Goal: Task Accomplishment & Management: Manage account settings

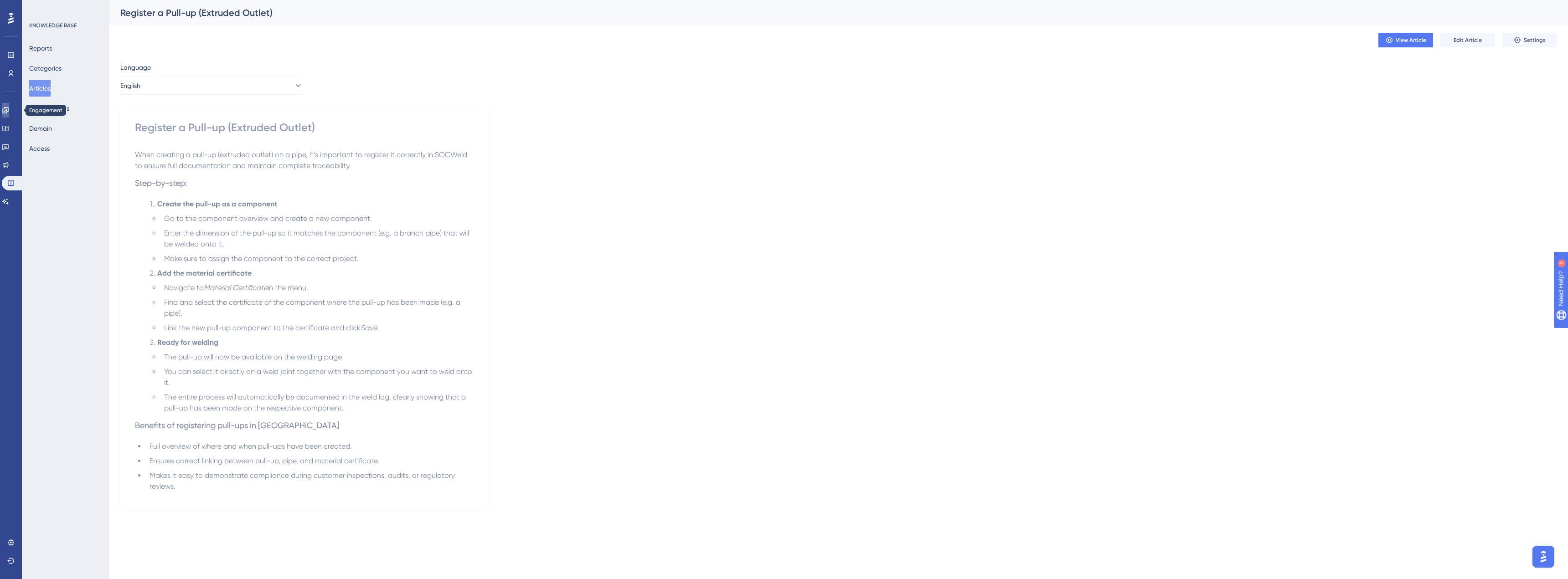
click at [9, 113] on icon at bounding box center [6, 110] width 7 height 7
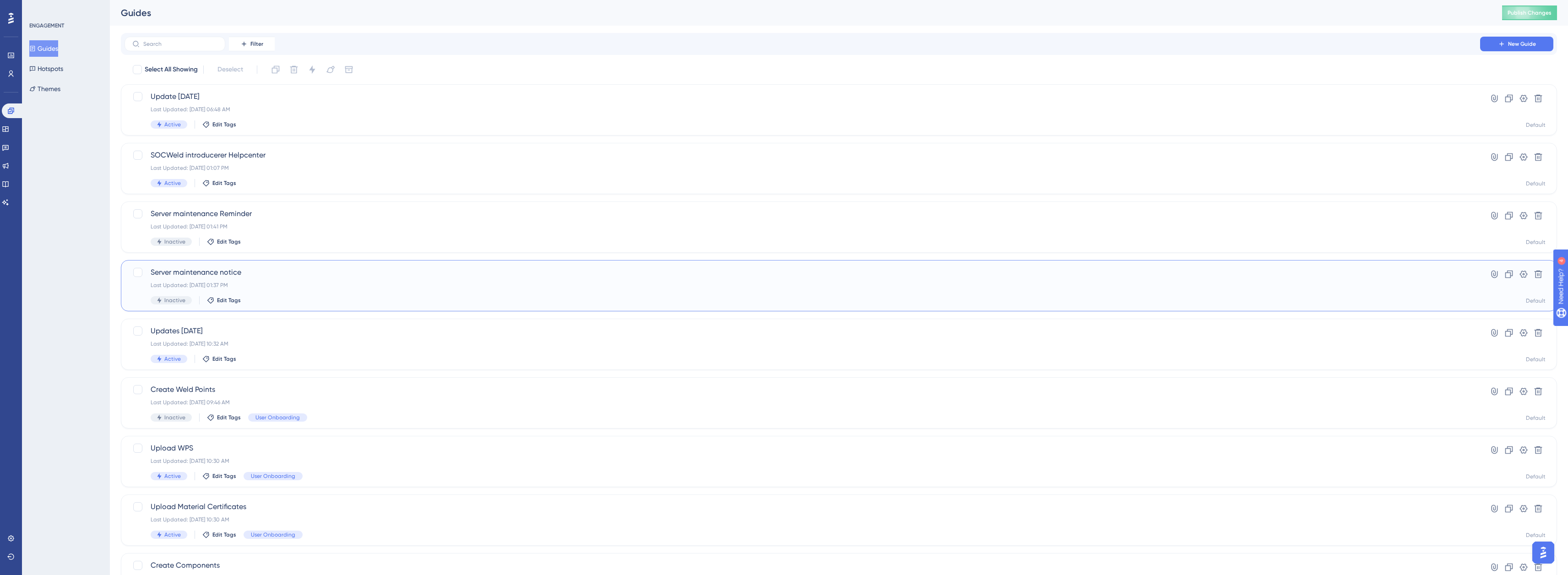
click at [290, 274] on span "Server maintenance notice" at bounding box center [802, 272] width 1303 height 11
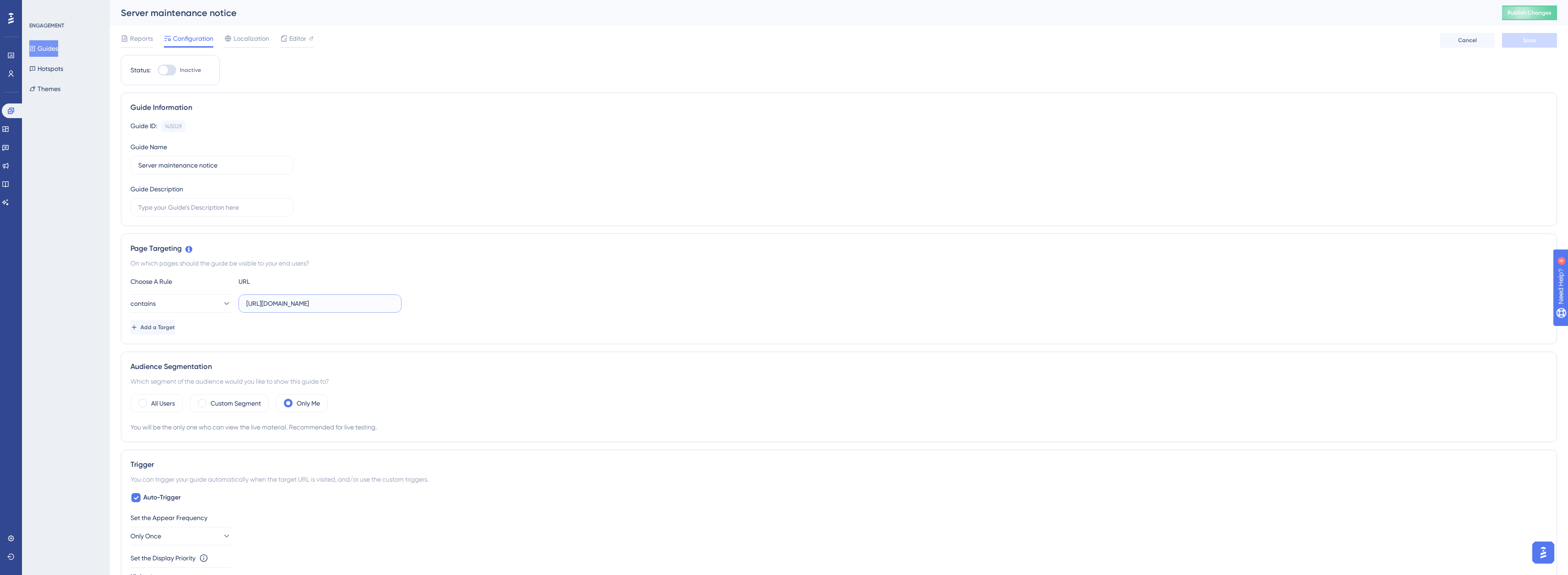
click at [282, 303] on input "[URL][DOMAIN_NAME]" at bounding box center [320, 303] width 147 height 10
click at [281, 303] on input "[URL][DOMAIN_NAME]" at bounding box center [320, 303] width 147 height 10
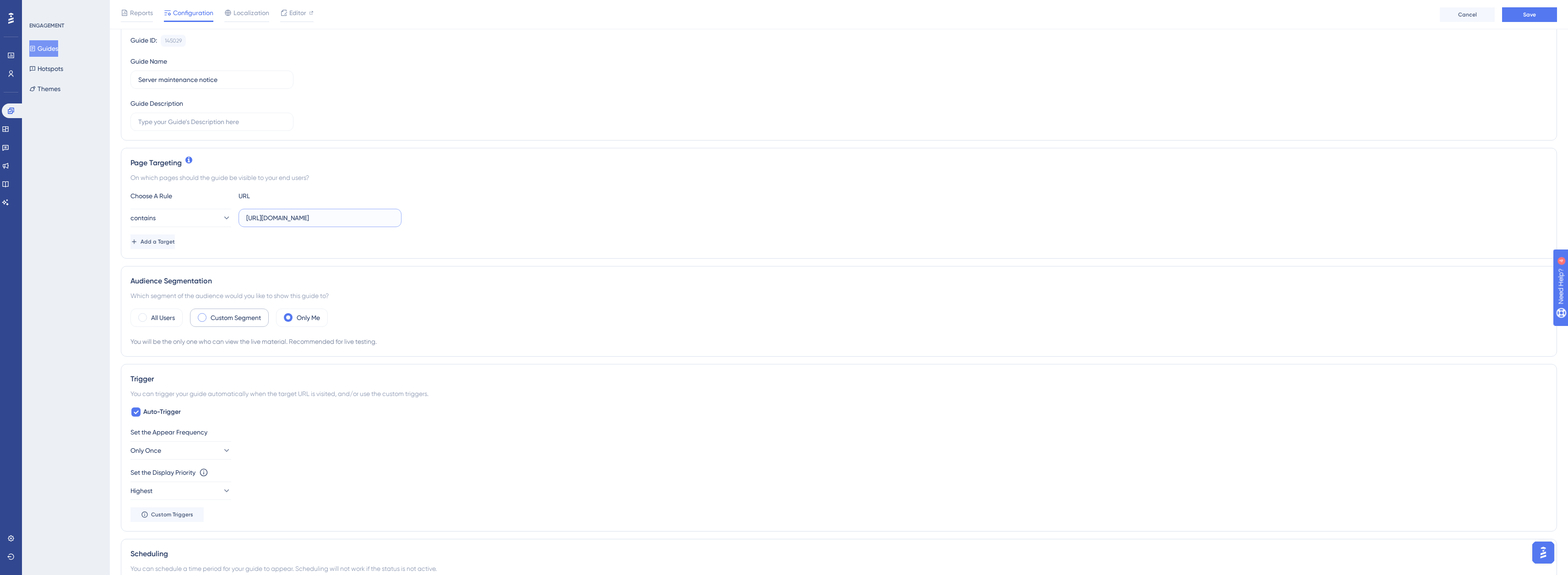
scroll to position [91, 0]
type input "[URL][DOMAIN_NAME]"
click at [215, 316] on label "Custom Segment" at bounding box center [236, 315] width 51 height 11
click at [292, 331] on div "All Users Custom Segment Only Me matches Choose a segment Add a Segment Create …" at bounding box center [839, 340] width 1417 height 68
click at [291, 341] on span "Choose a segment" at bounding box center [273, 343] width 54 height 11
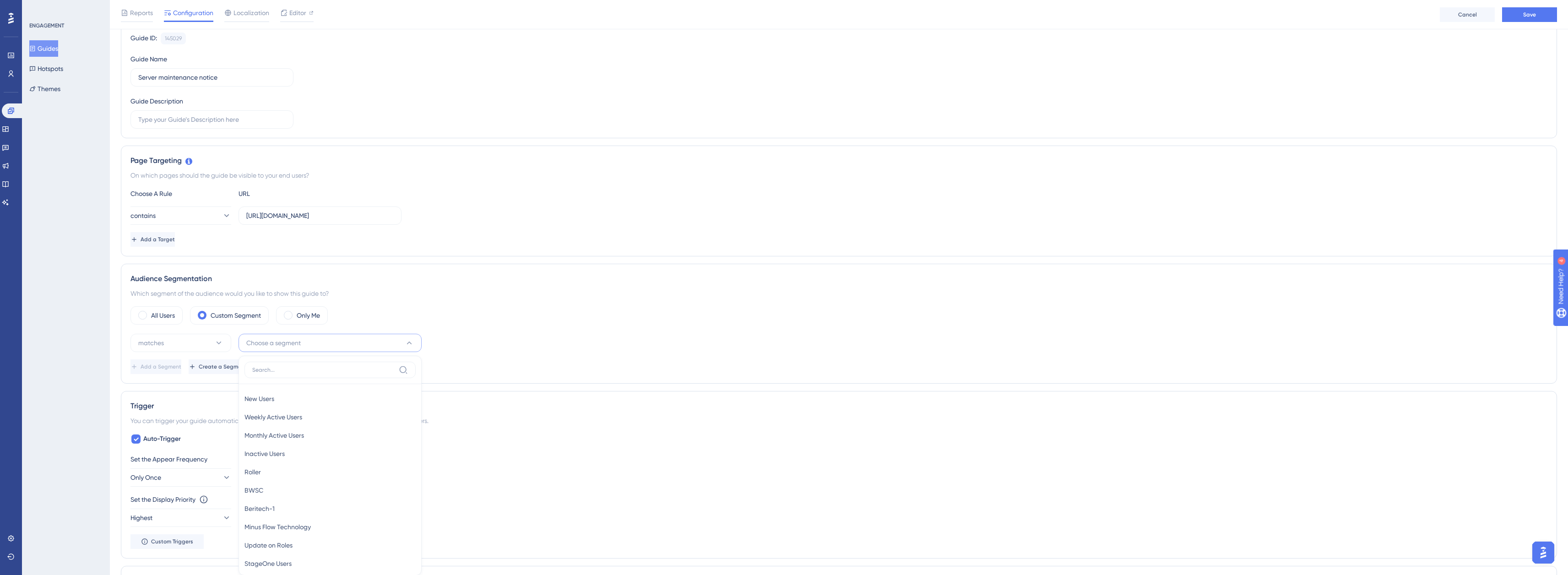
scroll to position [267, 0]
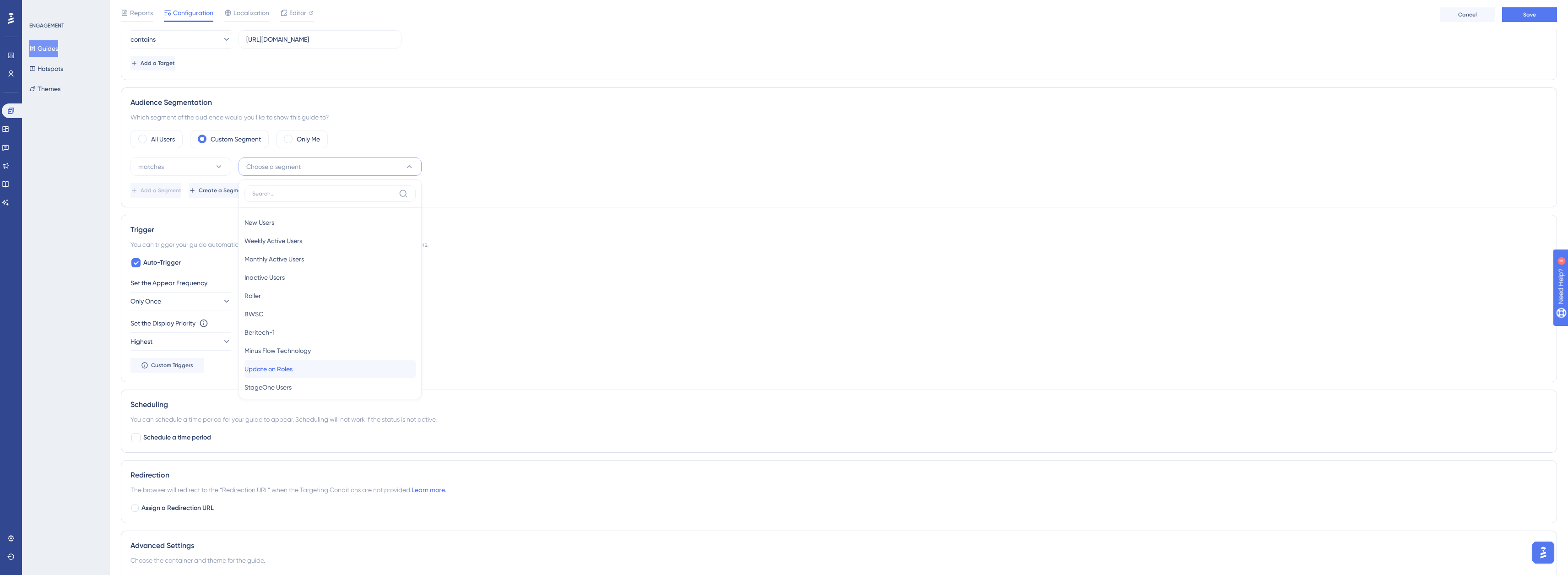
click at [333, 372] on div "Update on Roles Update on Roles" at bounding box center [330, 369] width 171 height 18
click at [225, 301] on button "Only Once" at bounding box center [180, 301] width 101 height 18
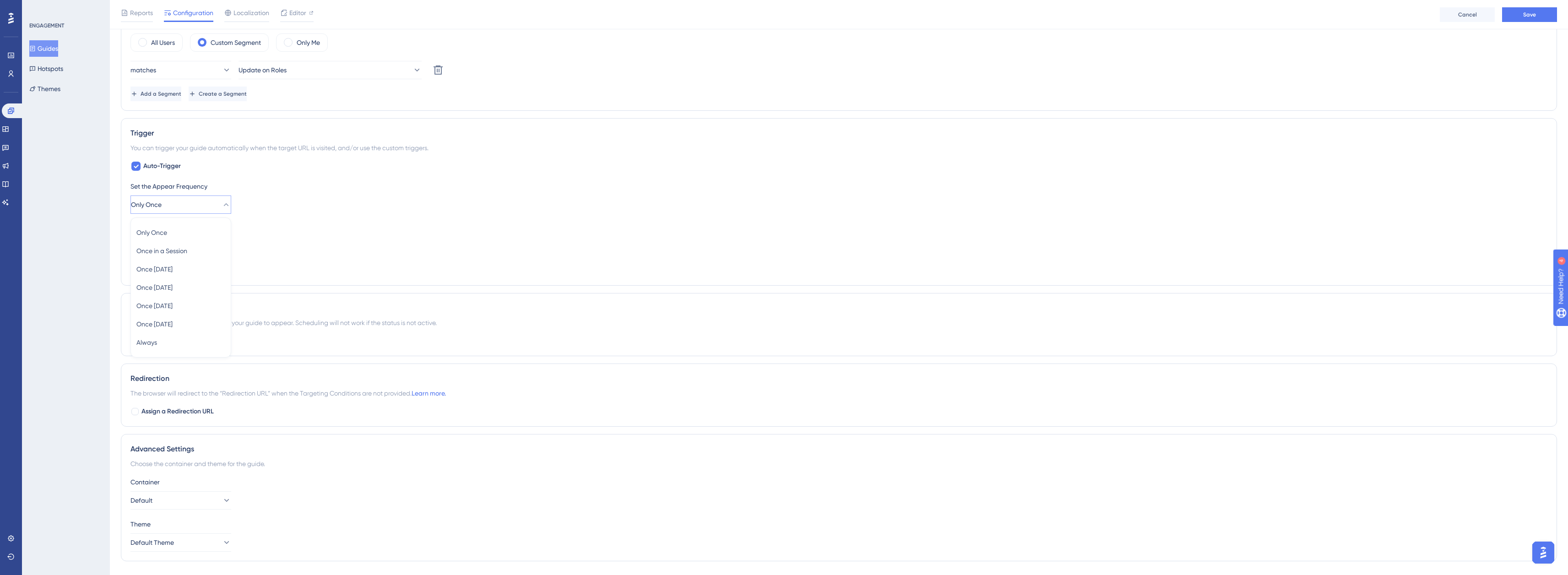
click at [290, 229] on div "Set the Display Priority This option will set the display priority between auto…" at bounding box center [839, 227] width 1417 height 11
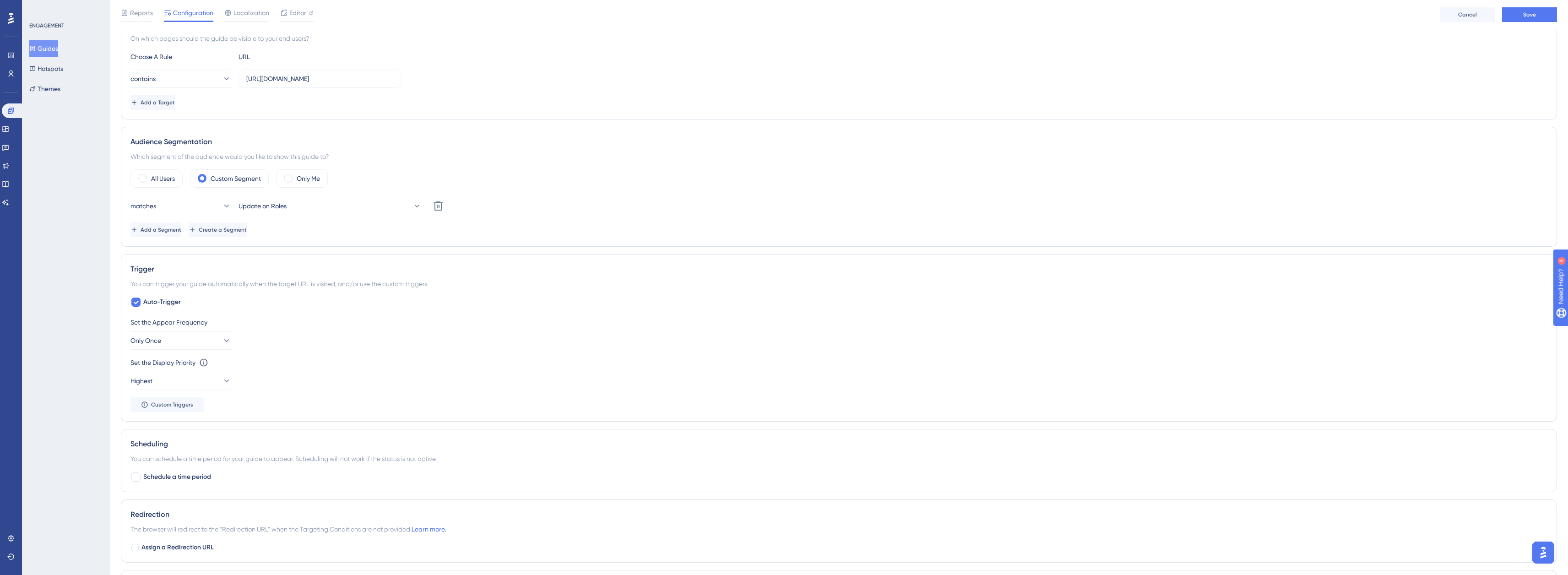
scroll to position [229, 0]
click at [189, 336] on button "Only Once" at bounding box center [180, 340] width 101 height 18
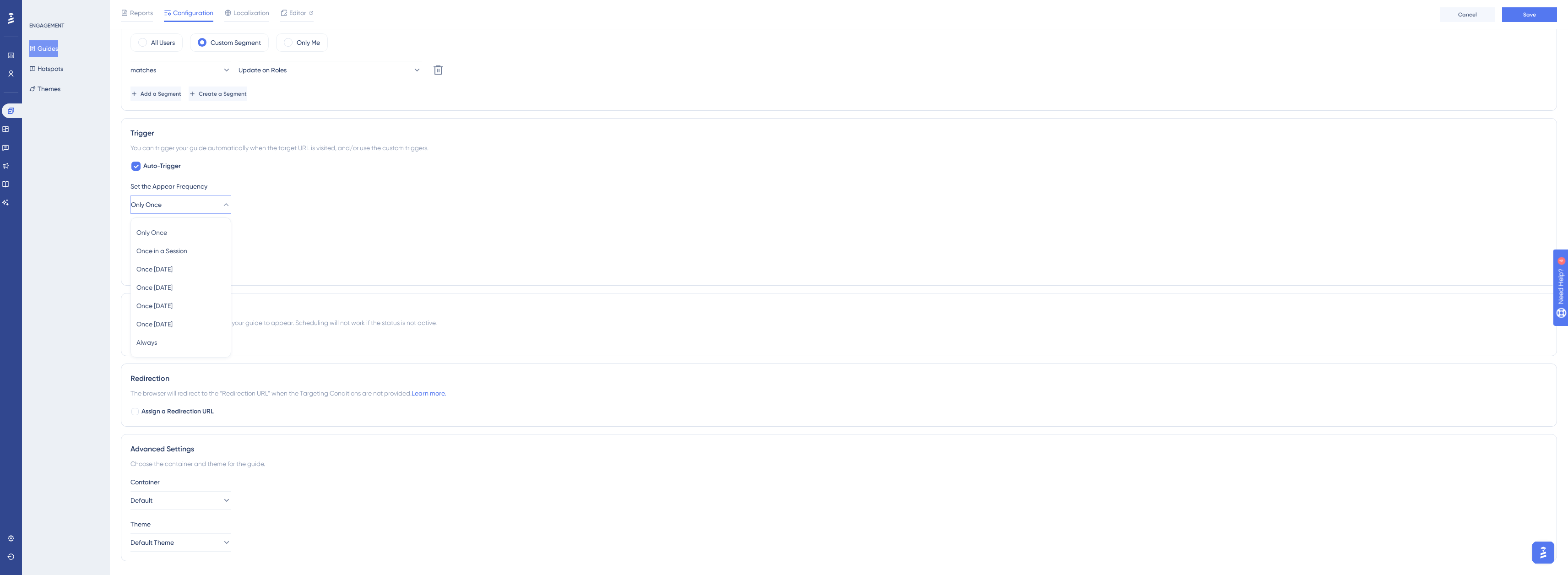
click at [313, 258] on div "Set the Appear Frequency Only Once Only Once Only Once Once in a Session Once i…" at bounding box center [839, 228] width 1417 height 95
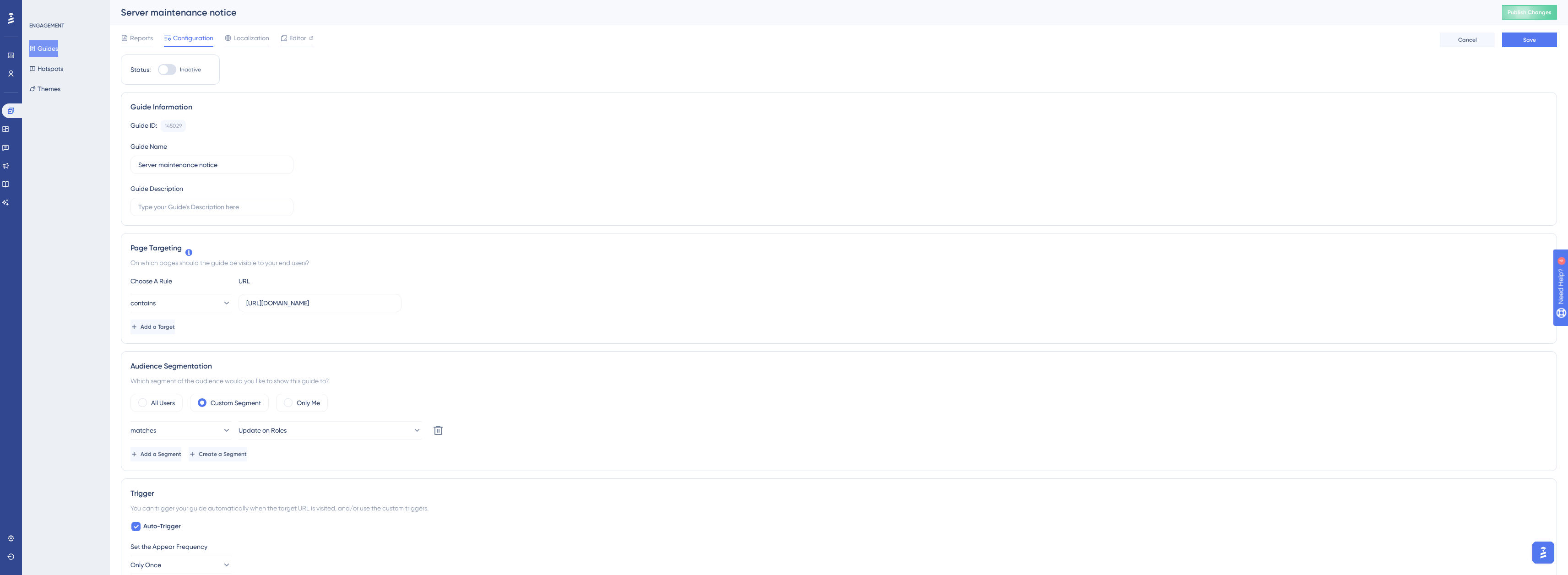
scroll to position [0, 0]
click at [165, 65] on div at bounding box center [167, 70] width 18 height 11
click at [158, 70] on input "Inactive" at bounding box center [158, 70] width 1 height 1
checkbox input "true"
click at [1536, 40] on button "Save" at bounding box center [1529, 40] width 55 height 15
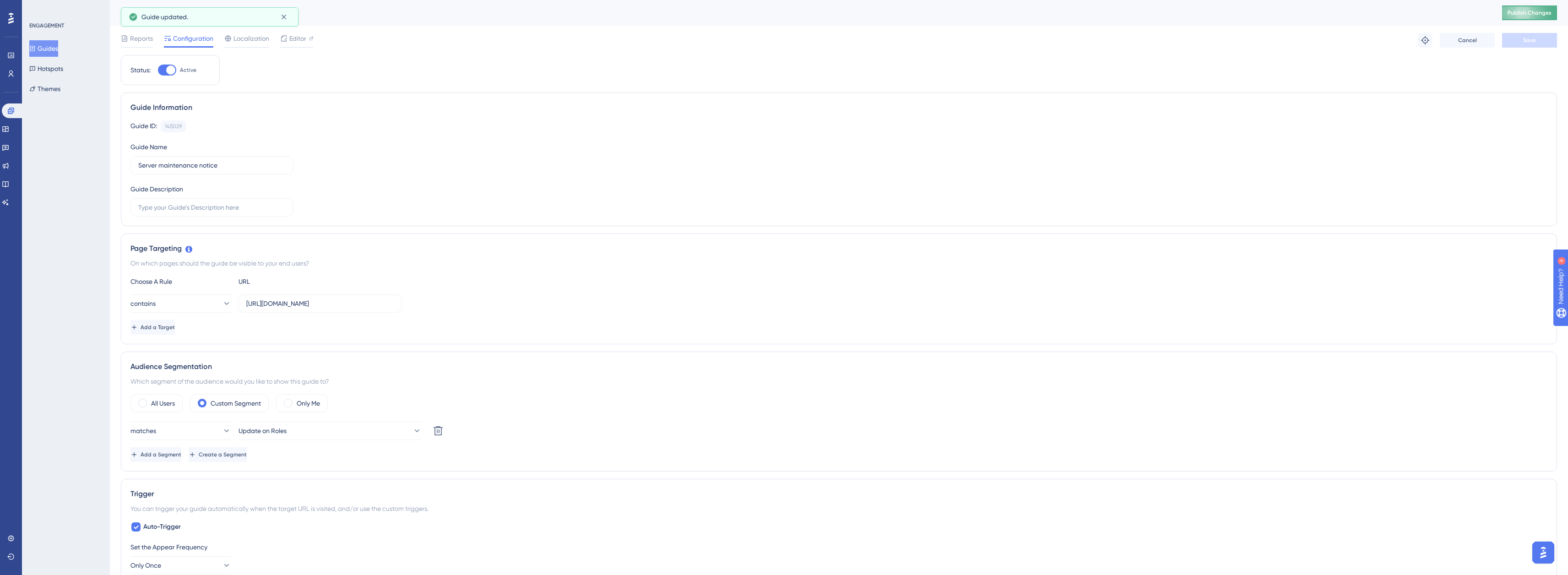
click at [1535, 14] on span "Publish Changes" at bounding box center [1529, 13] width 44 height 7
